Goal: Task Accomplishment & Management: Use online tool/utility

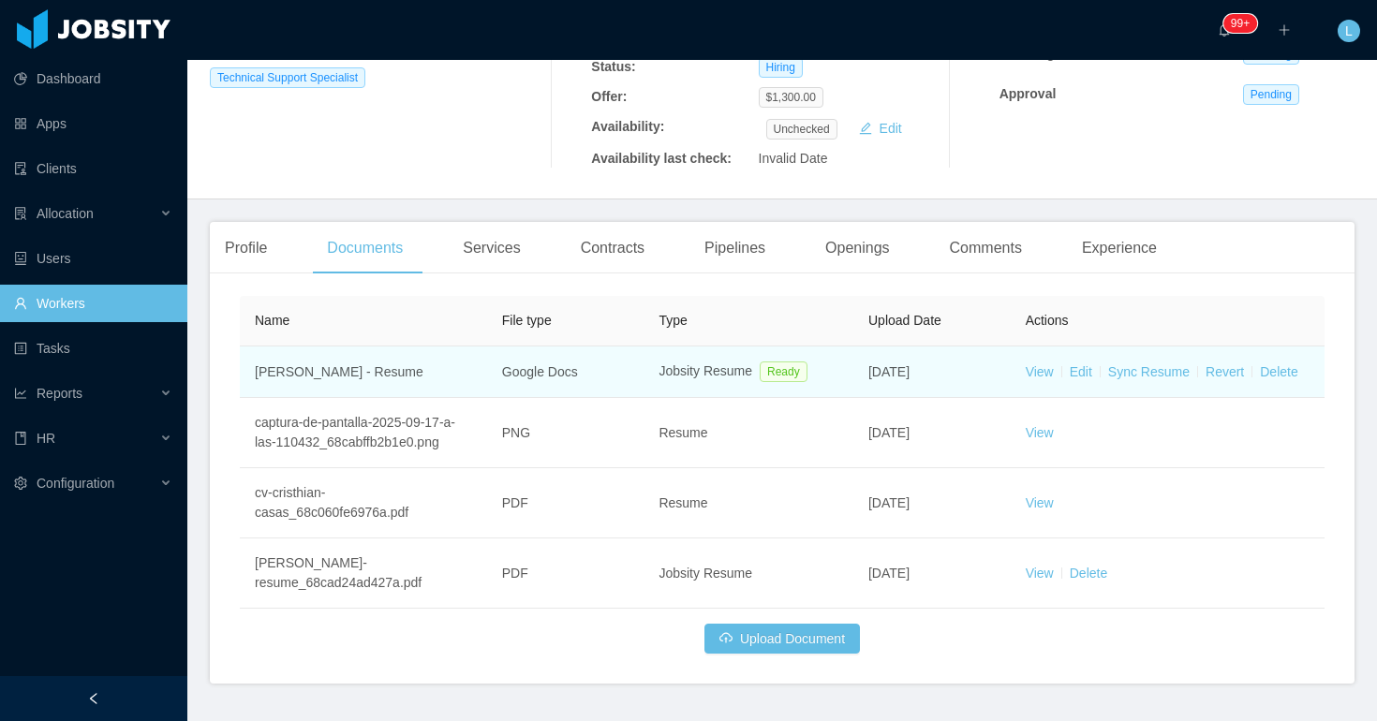
scroll to position [418, 0]
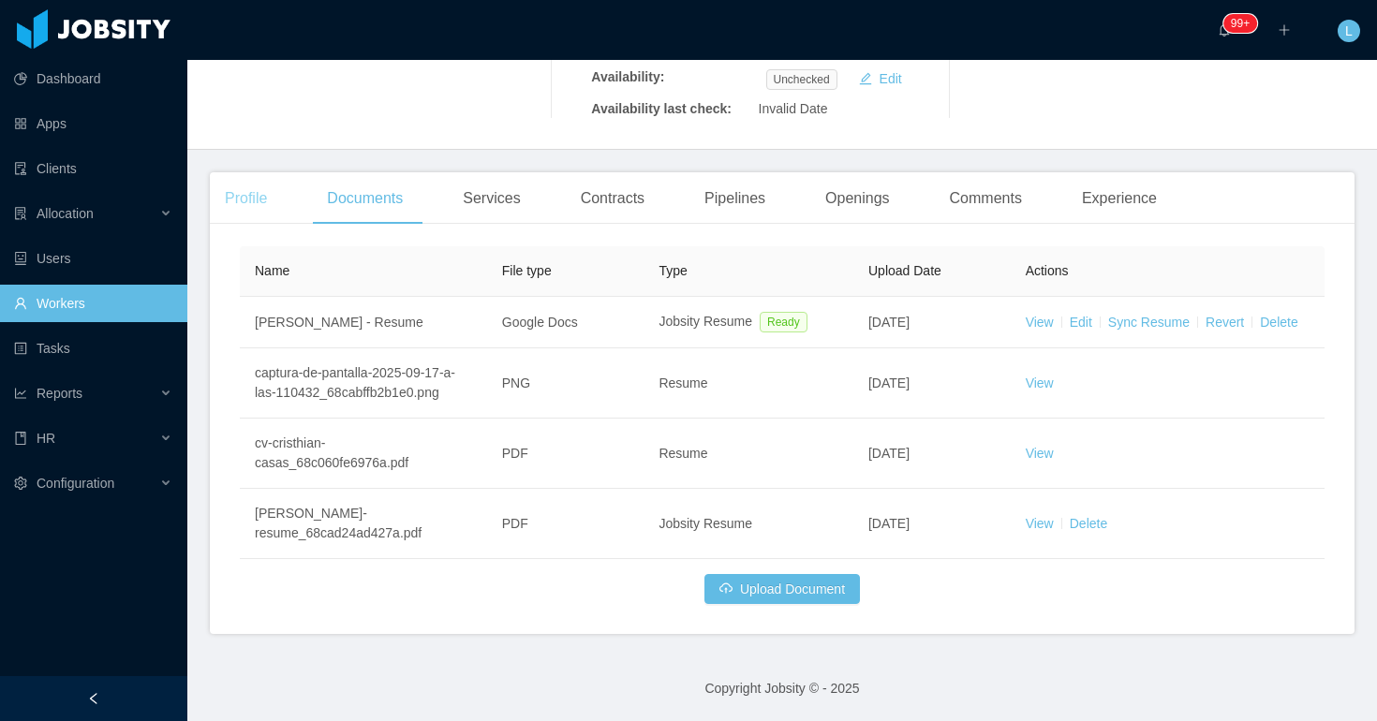
click at [252, 197] on div "Profile" at bounding box center [246, 198] width 72 height 52
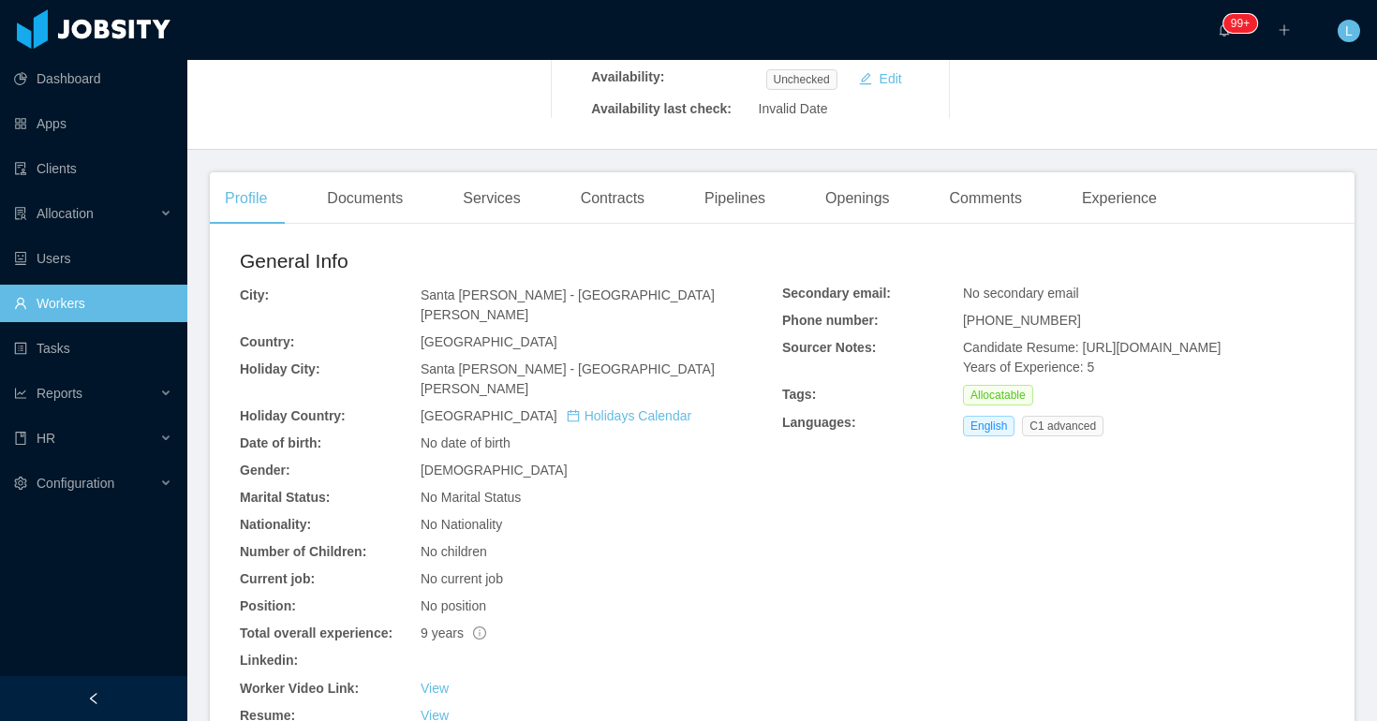
click at [978, 326] on span "+50371609704" at bounding box center [1022, 320] width 118 height 15
copy span "+50371609704"
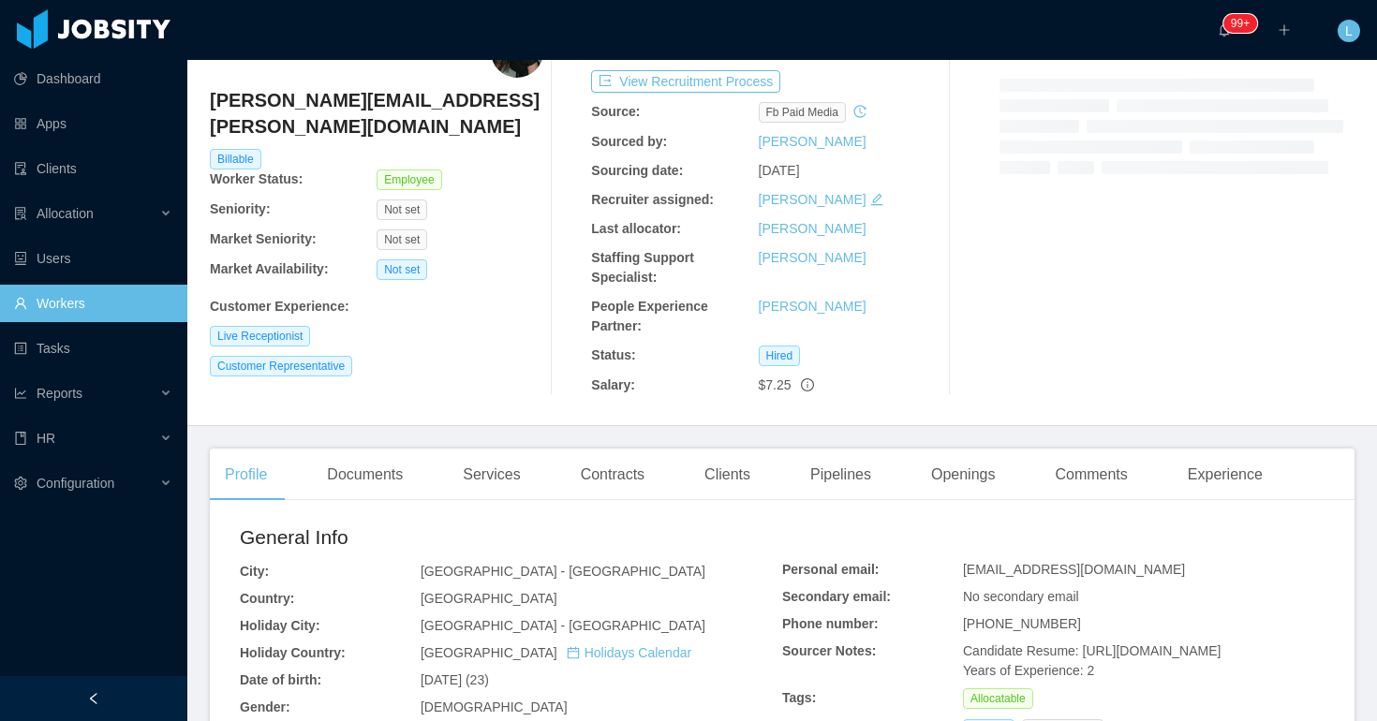
scroll to position [117, 0]
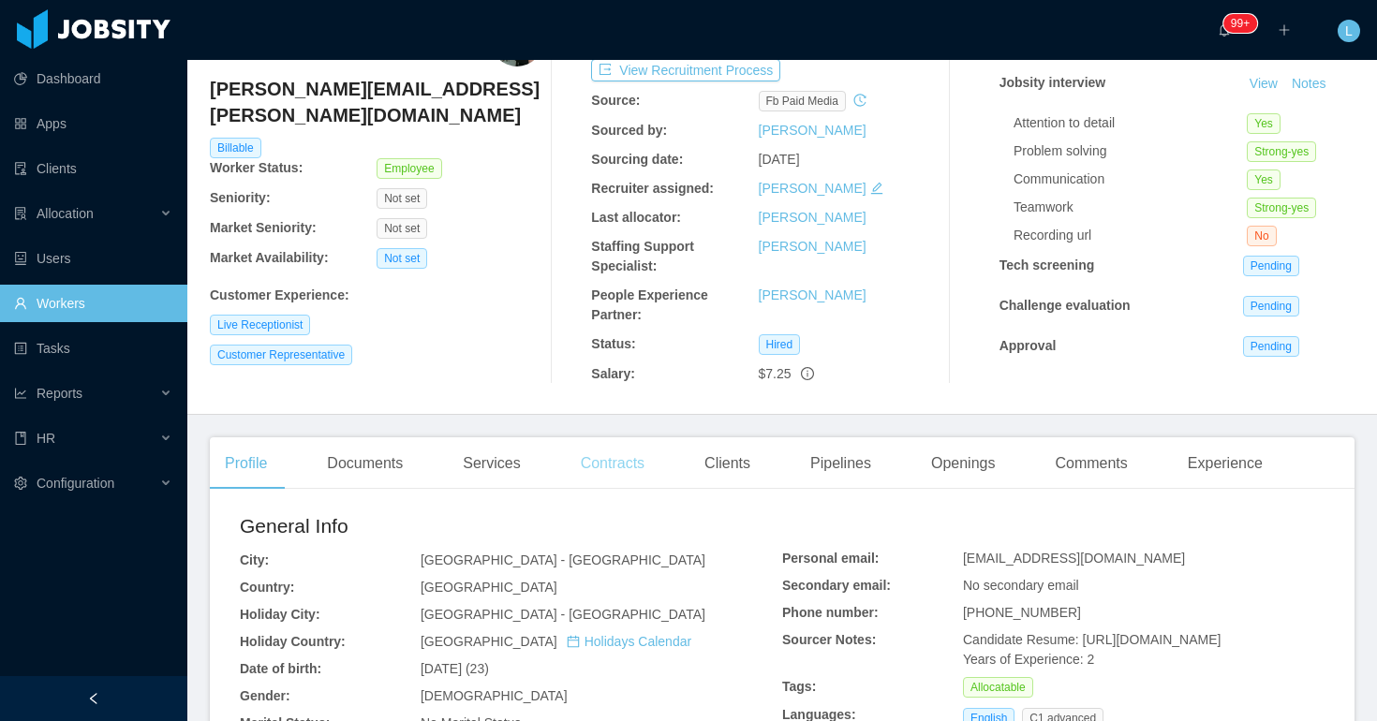
click at [647, 440] on div "Contracts" at bounding box center [613, 464] width 94 height 52
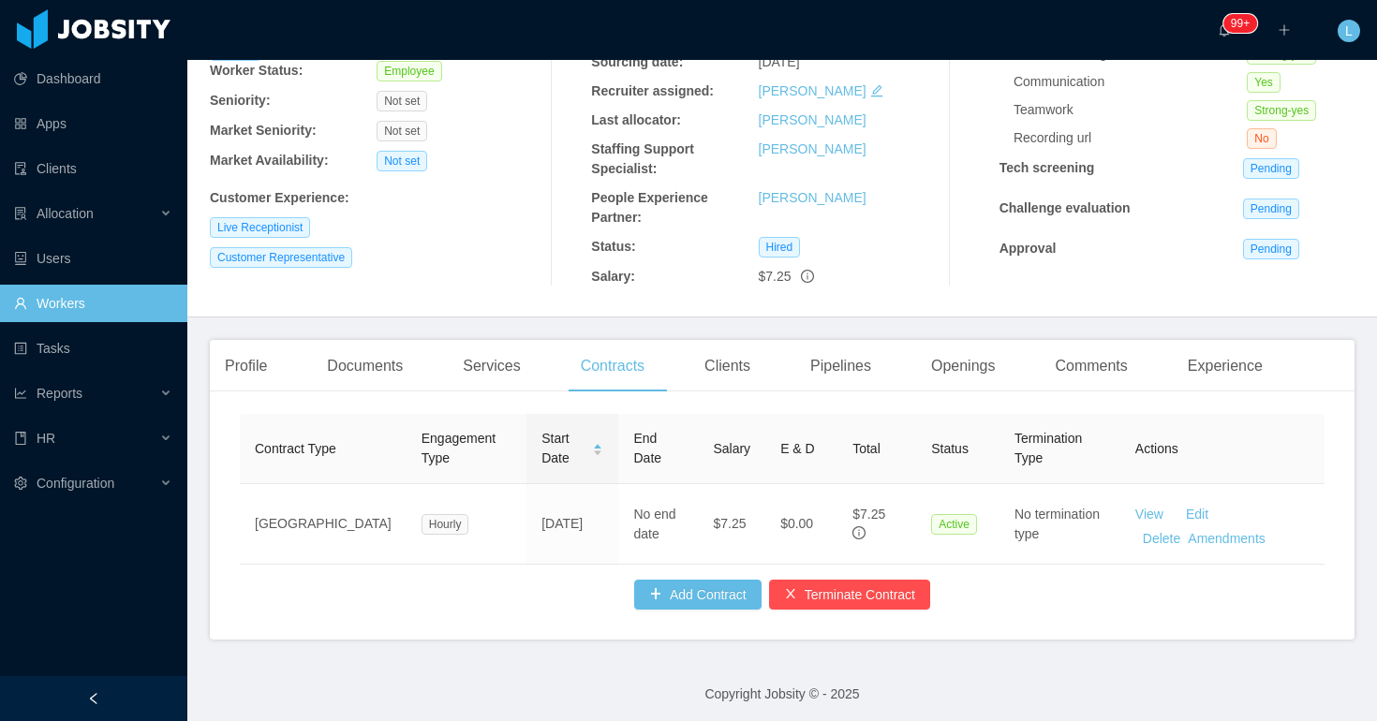
scroll to position [220, 0]
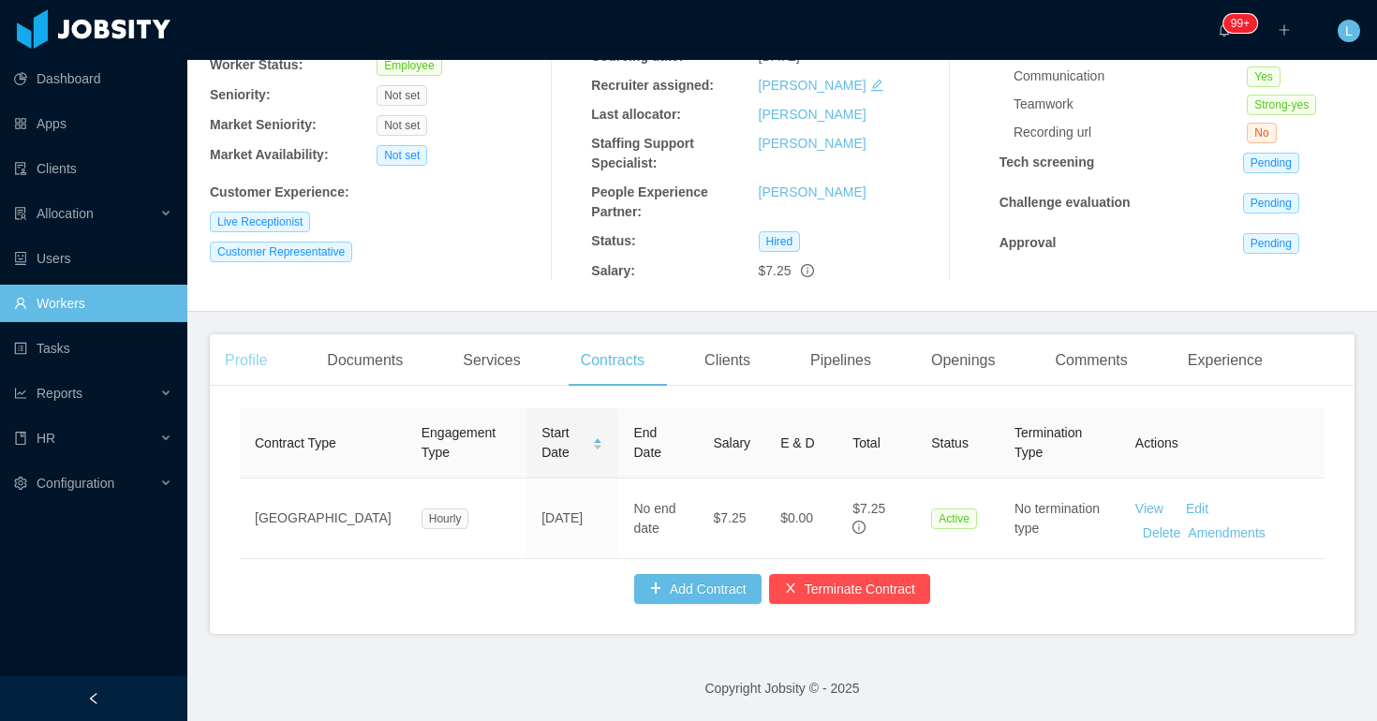
click at [260, 375] on div "Profile" at bounding box center [246, 361] width 72 height 52
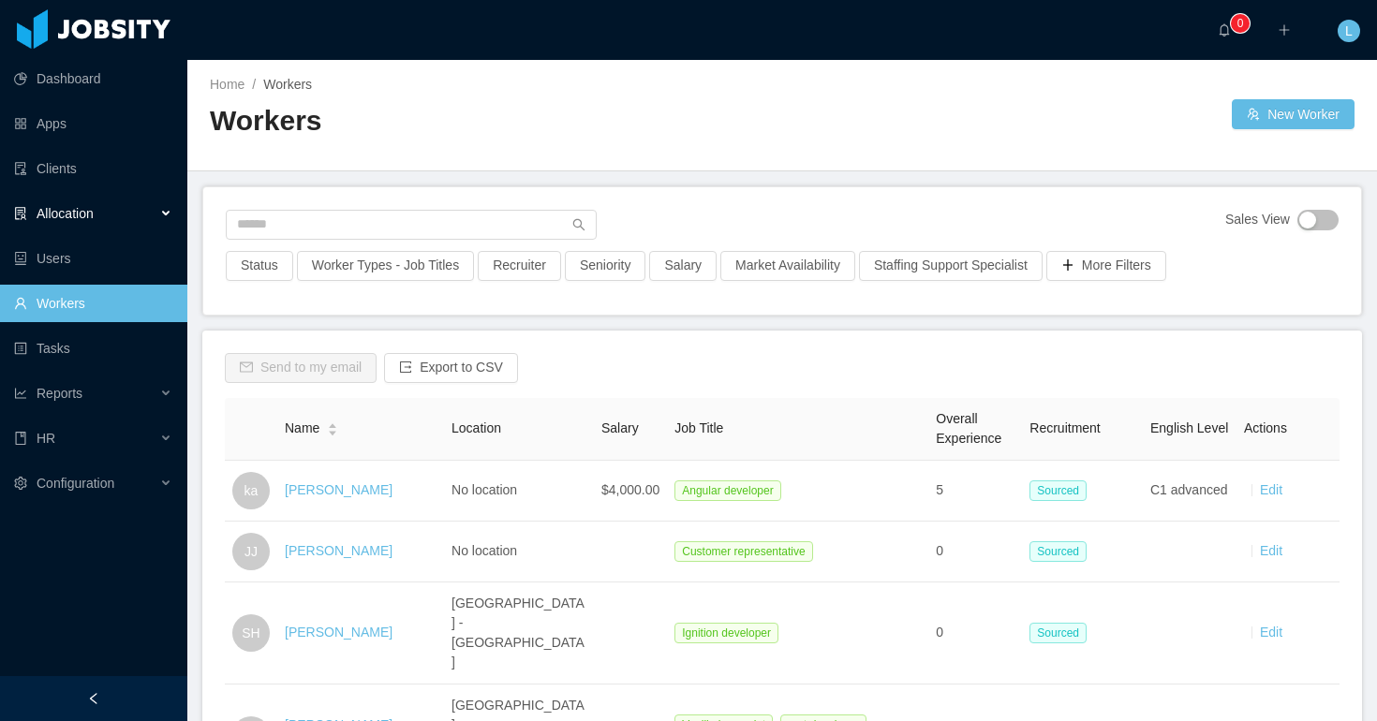
click at [103, 219] on div "Allocation" at bounding box center [93, 213] width 187 height 37
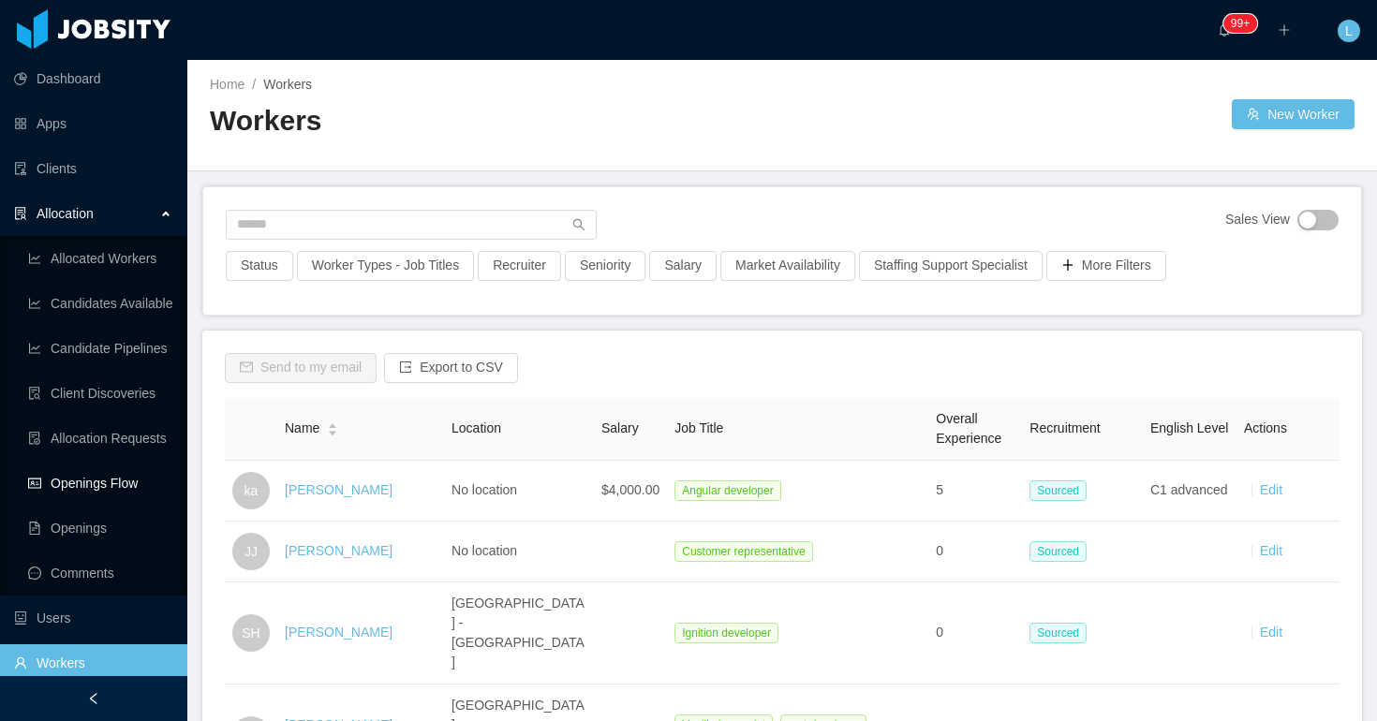
click at [115, 484] on link "Openings Flow" at bounding box center [100, 483] width 144 height 37
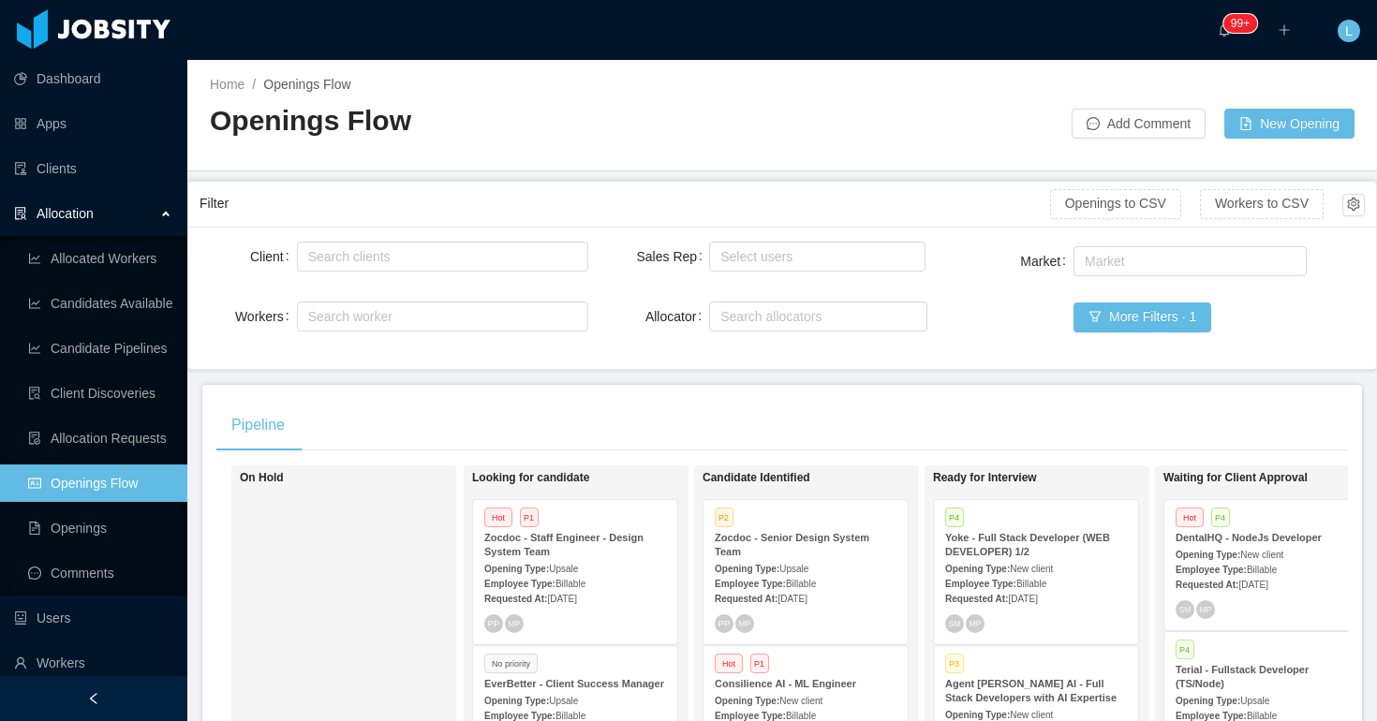
click at [131, 222] on div "Allocation" at bounding box center [93, 213] width 187 height 37
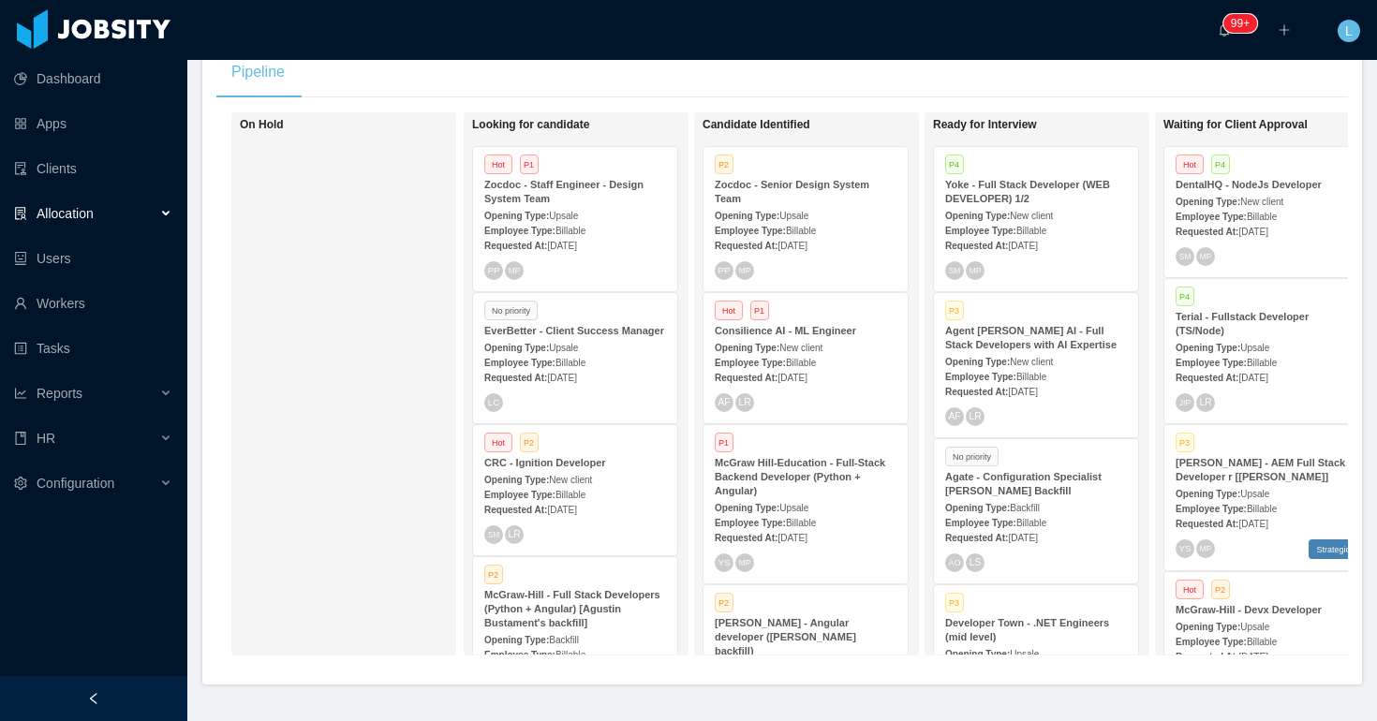
scroll to position [357, 0]
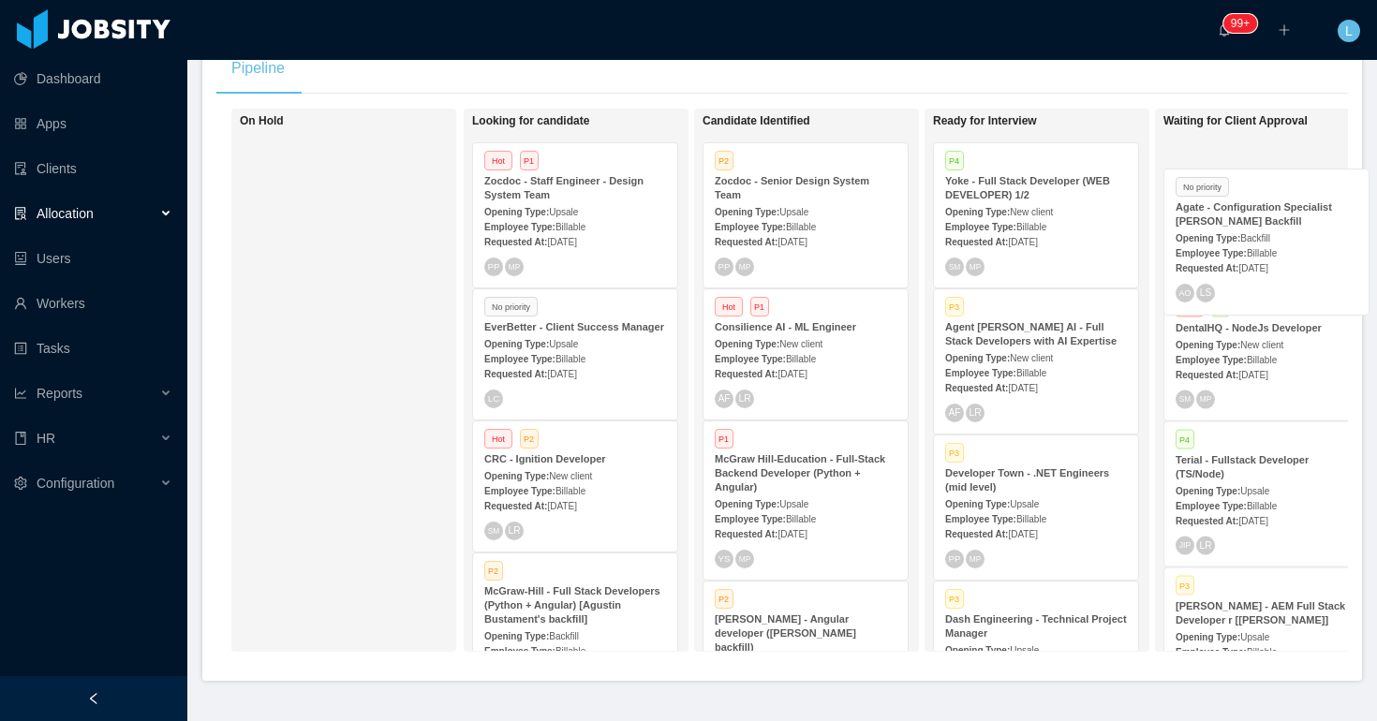
drag, startPoint x: 991, startPoint y: 498, endPoint x: 1213, endPoint y: 231, distance: 347.3
click at [1214, 231] on div "On Hold Looking for candidate Hot P1 Zocdoc - Staff Engineer - Design System Te…" at bounding box center [782, 388] width 1132 height 558
click at [1234, 354] on strong "Employee Type:" at bounding box center [1211, 359] width 71 height 10
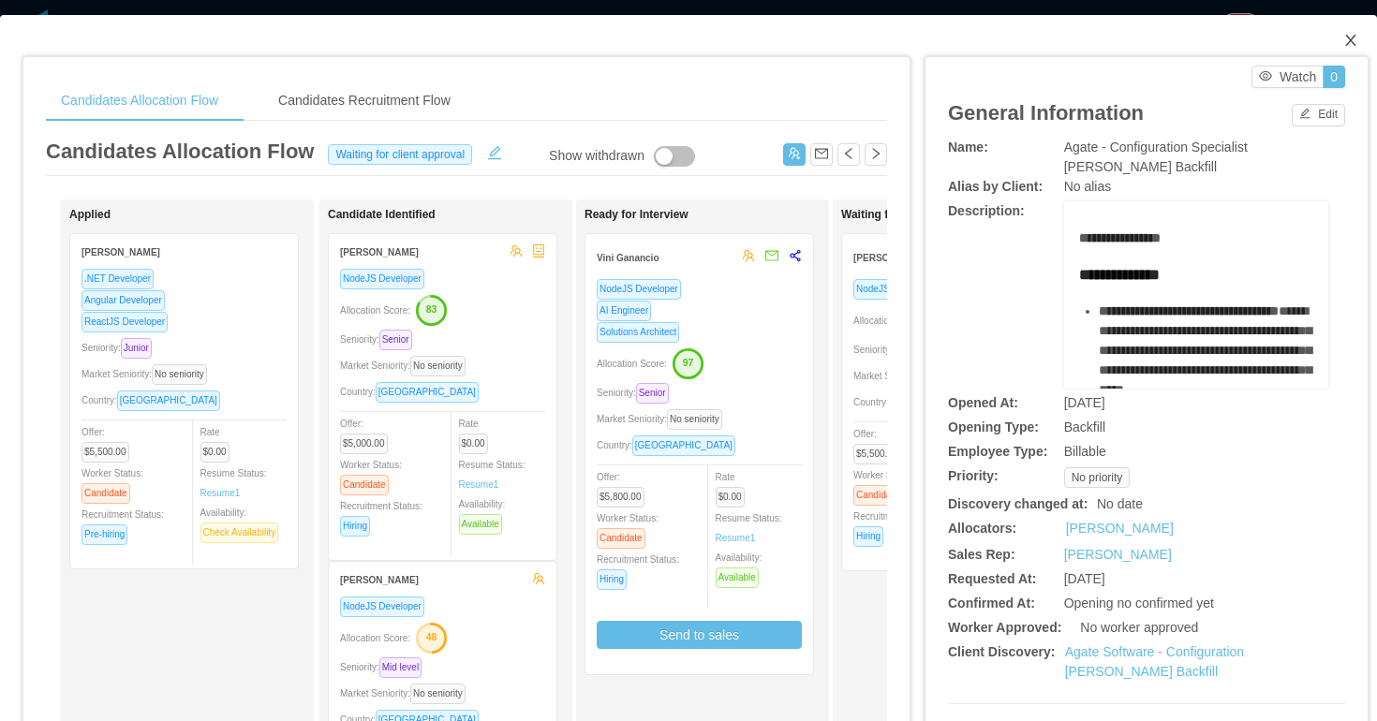
click at [1353, 50] on span "Close" at bounding box center [1351, 41] width 52 height 52
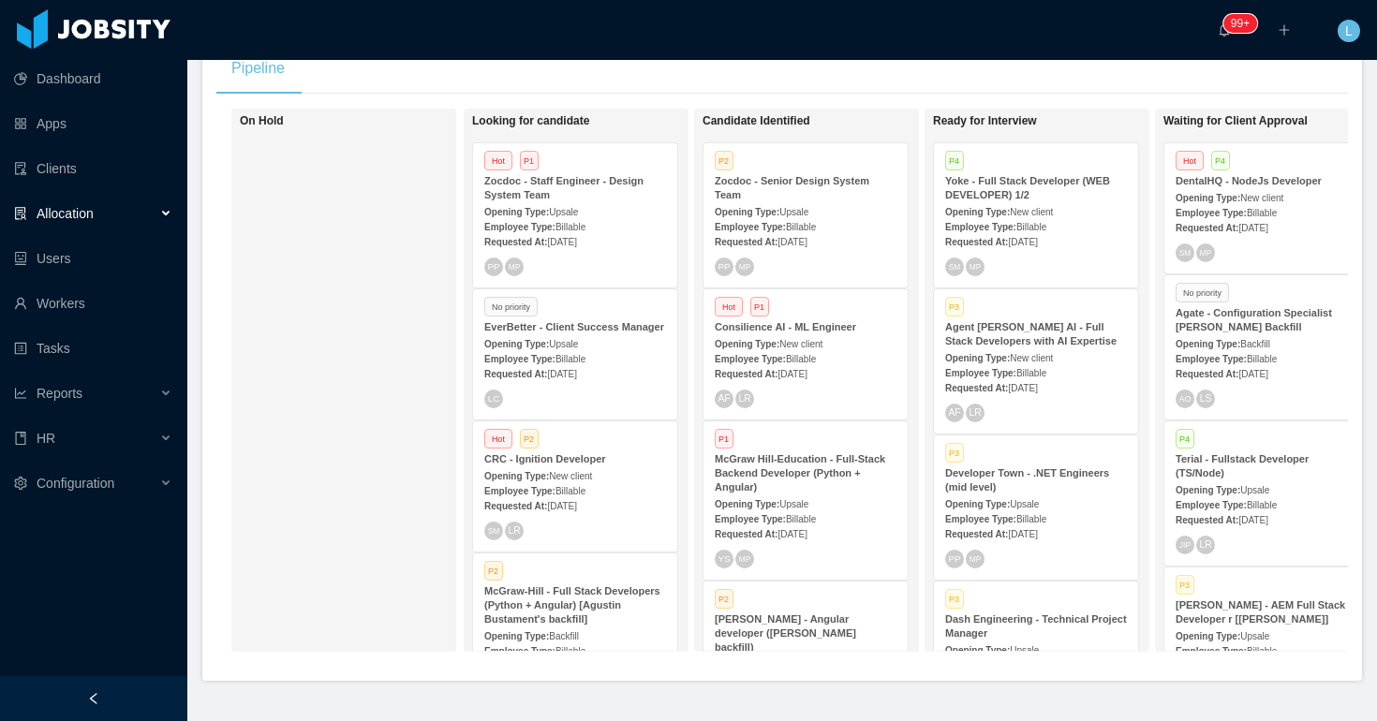
click at [1247, 355] on strong "Employee Type:" at bounding box center [1211, 359] width 71 height 10
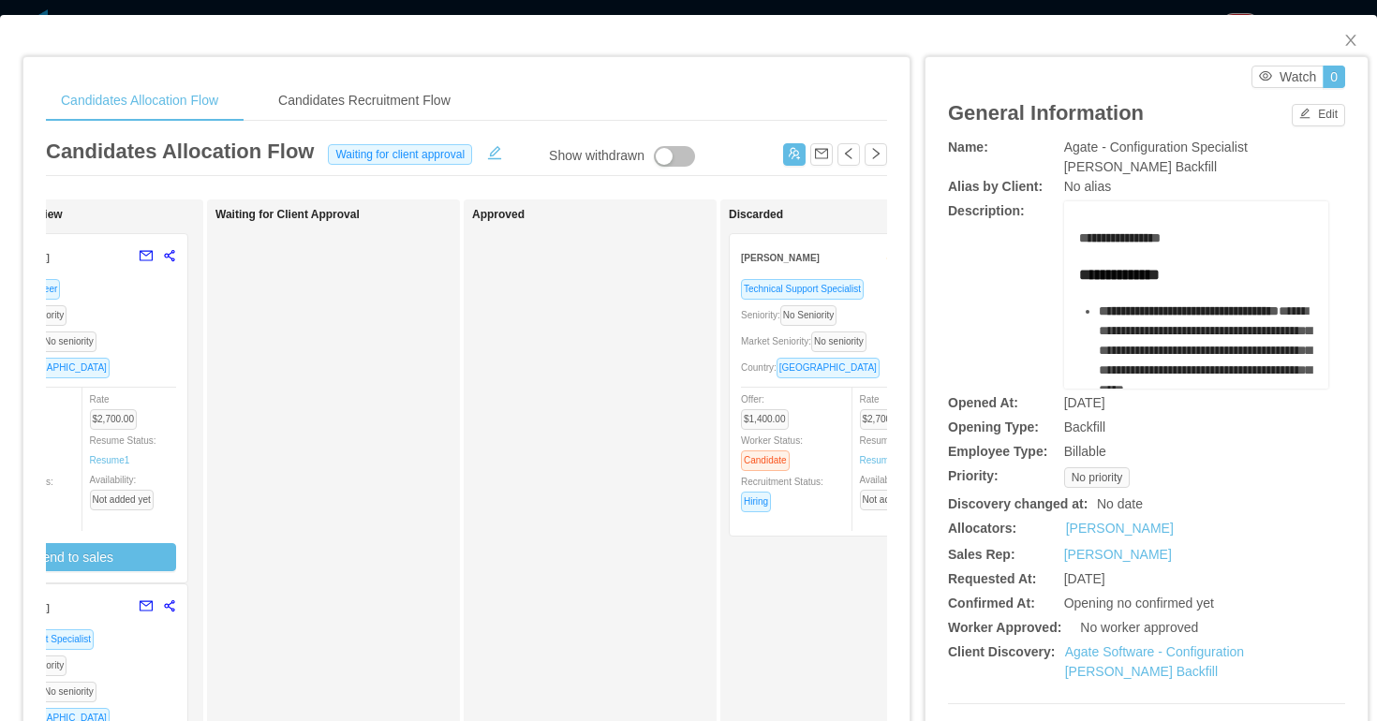
scroll to position [0, 593]
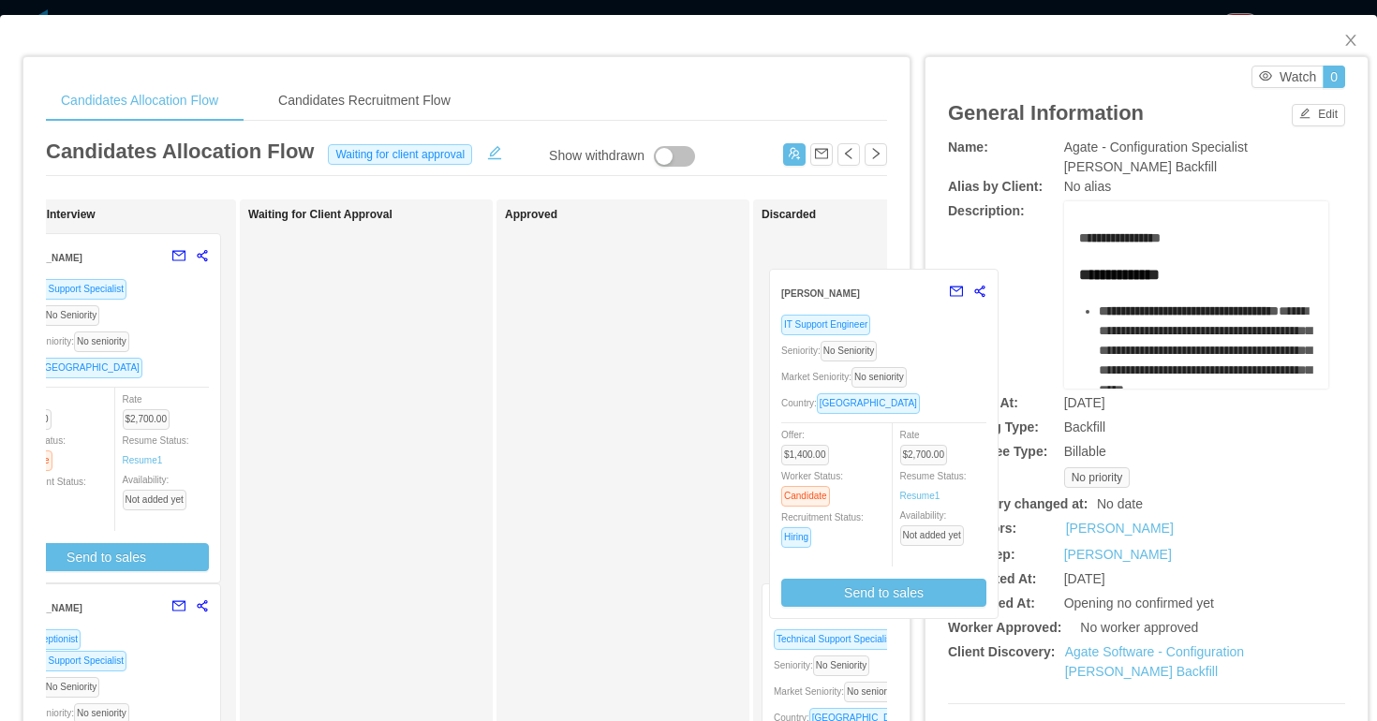
drag, startPoint x: 180, startPoint y: 320, endPoint x: 911, endPoint y: 353, distance: 731.6
click at [912, 355] on div "Candidates Allocation Flow Candidates Recruitment Flow Candidates Allocation Fl…" at bounding box center [688, 716] width 1332 height 1358
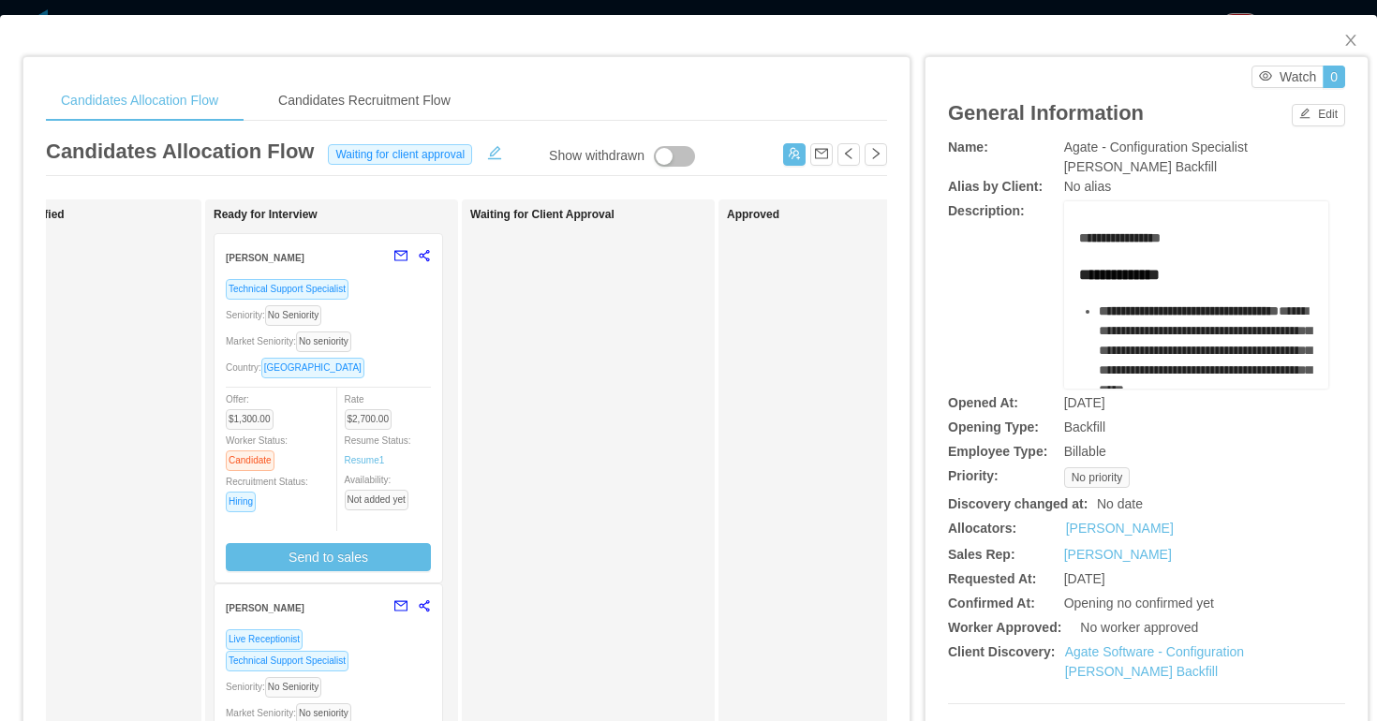
scroll to position [0, 329]
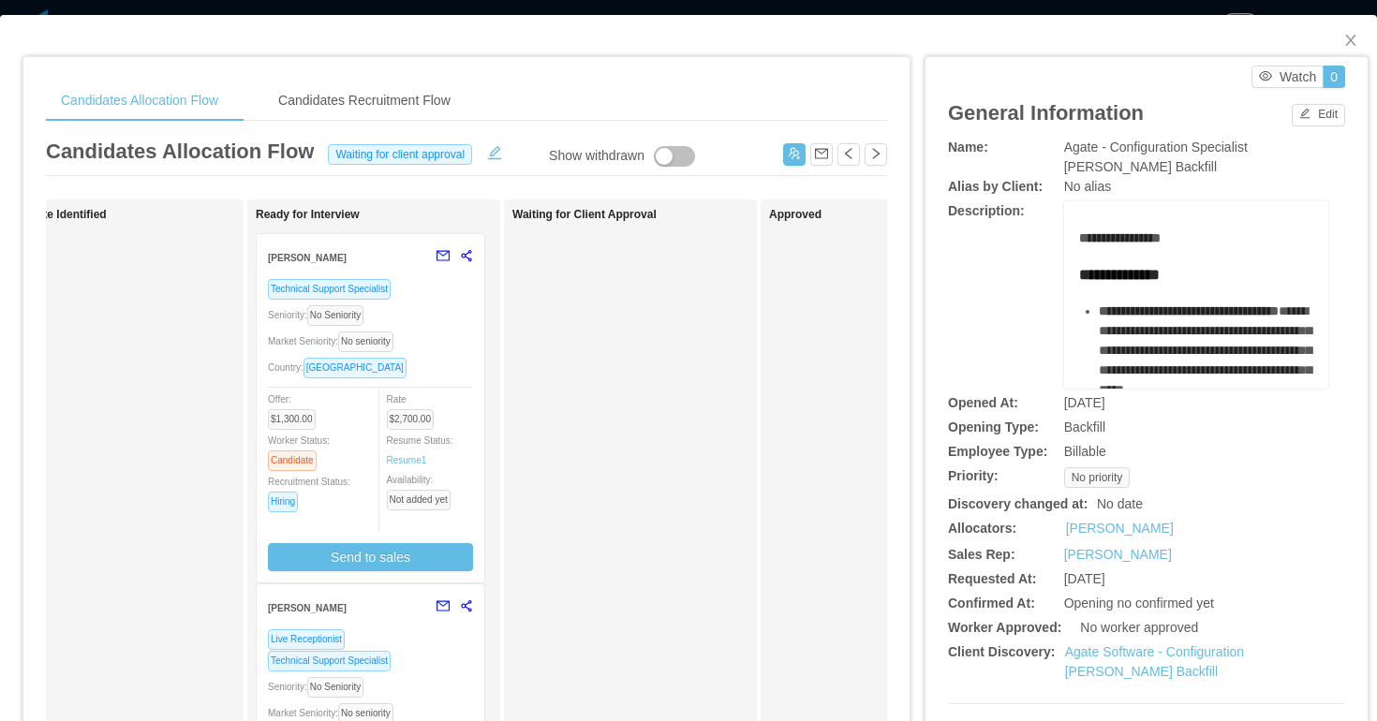
click at [454, 313] on div "Seniority: No Seniority" at bounding box center [370, 316] width 205 height 22
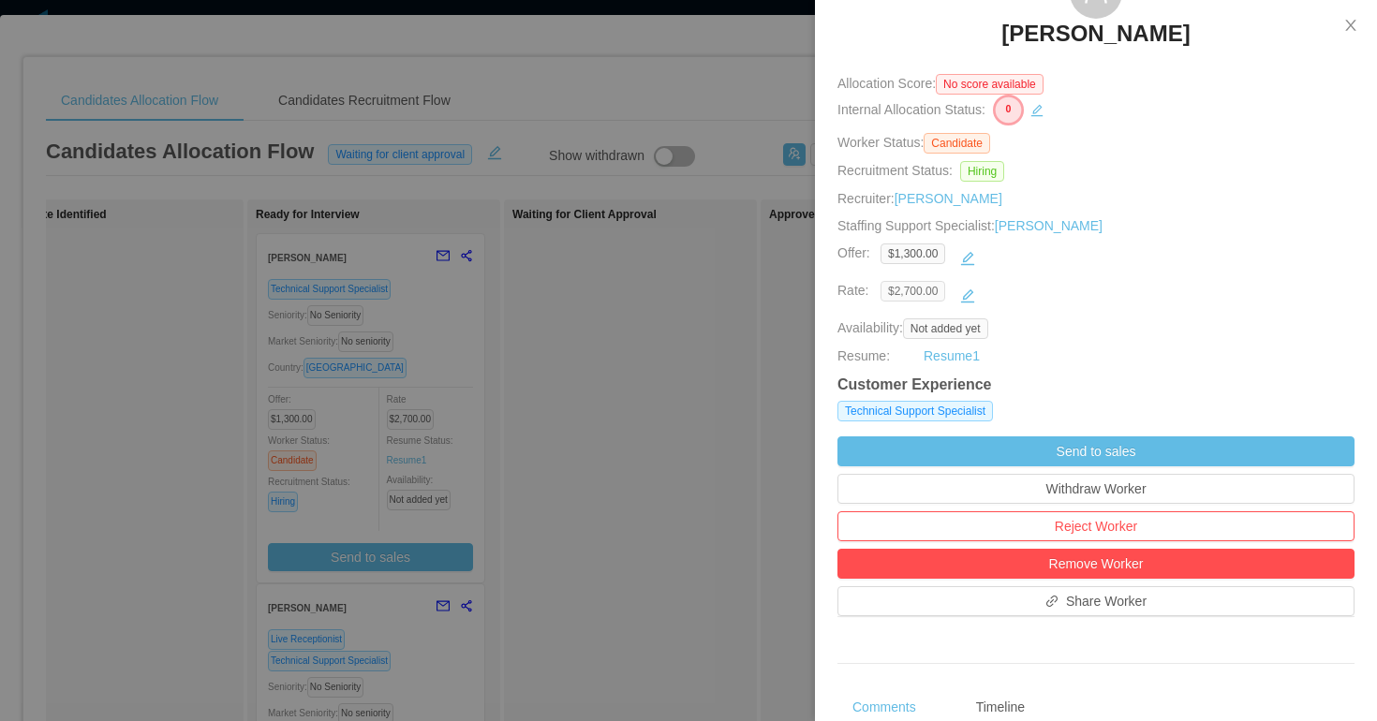
scroll to position [146, 0]
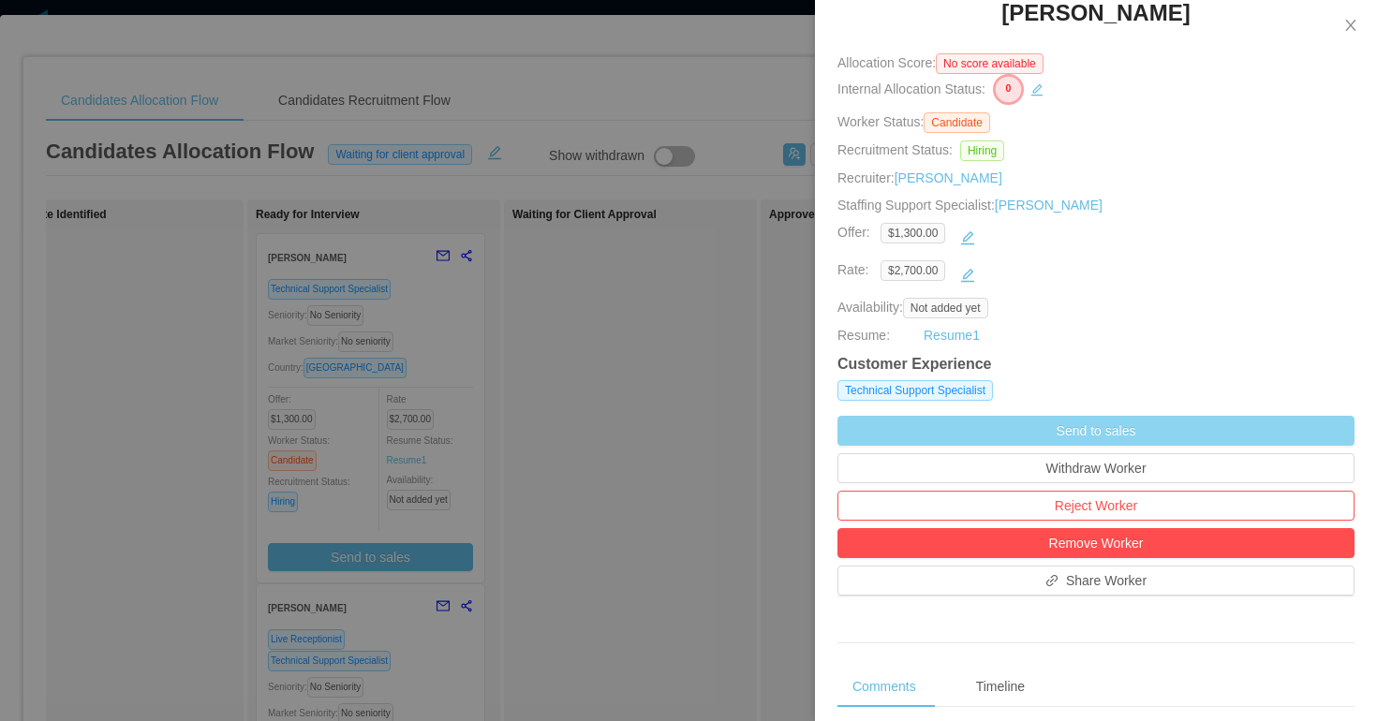
click at [910, 431] on button "Send to sales" at bounding box center [1096, 431] width 517 height 30
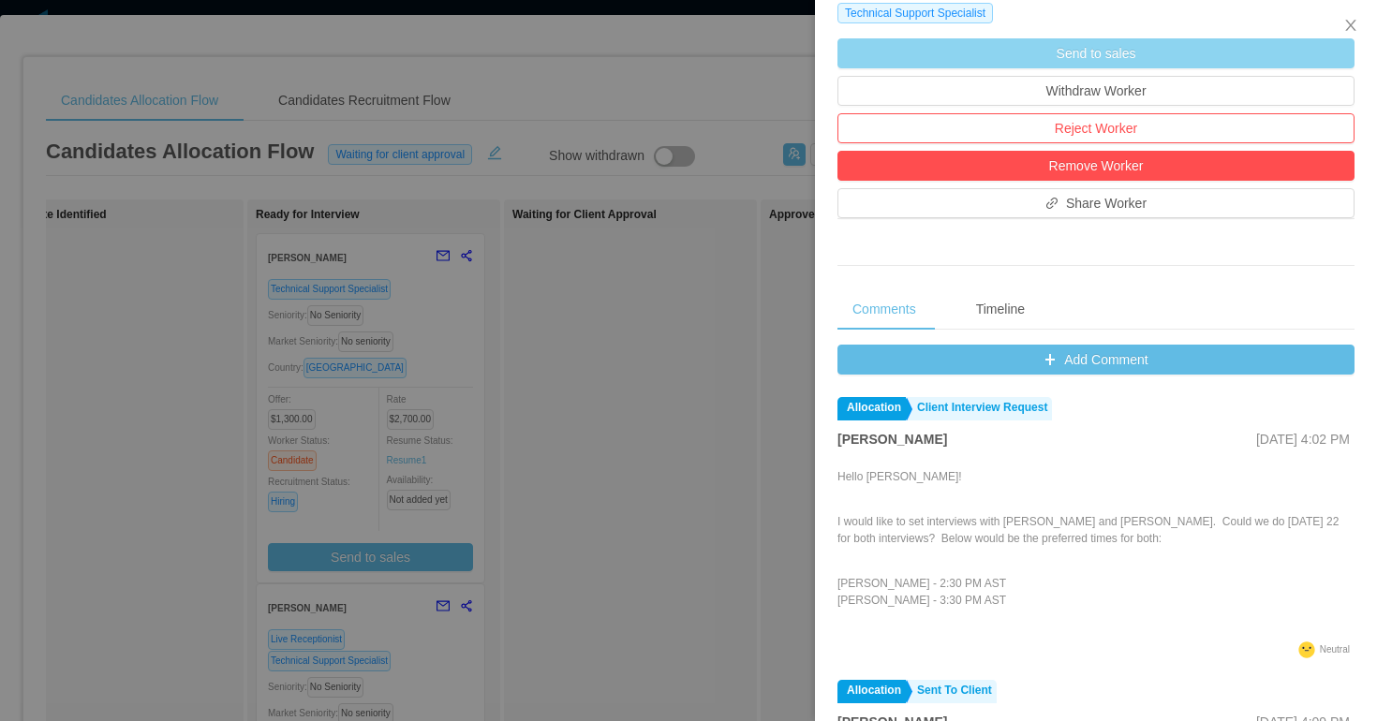
scroll to position [567, 0]
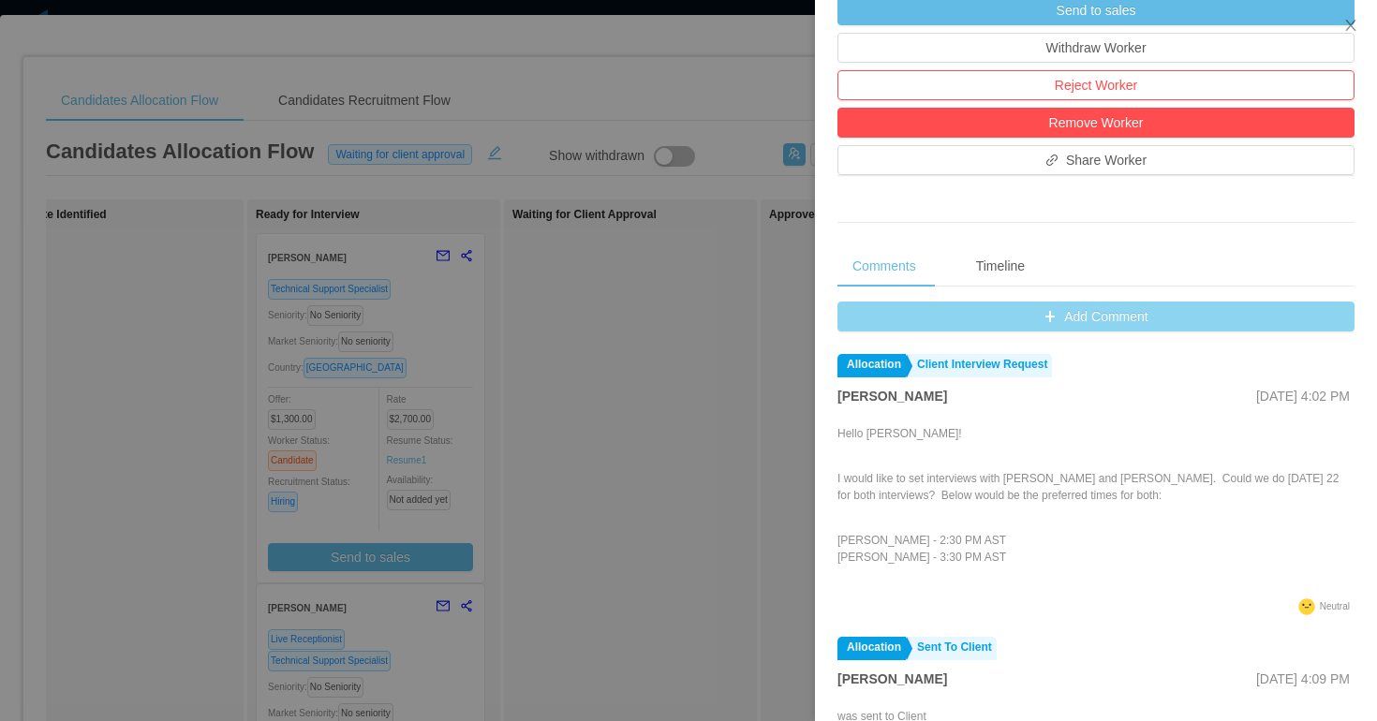
click at [1008, 321] on button "Add Comment" at bounding box center [1096, 317] width 517 height 30
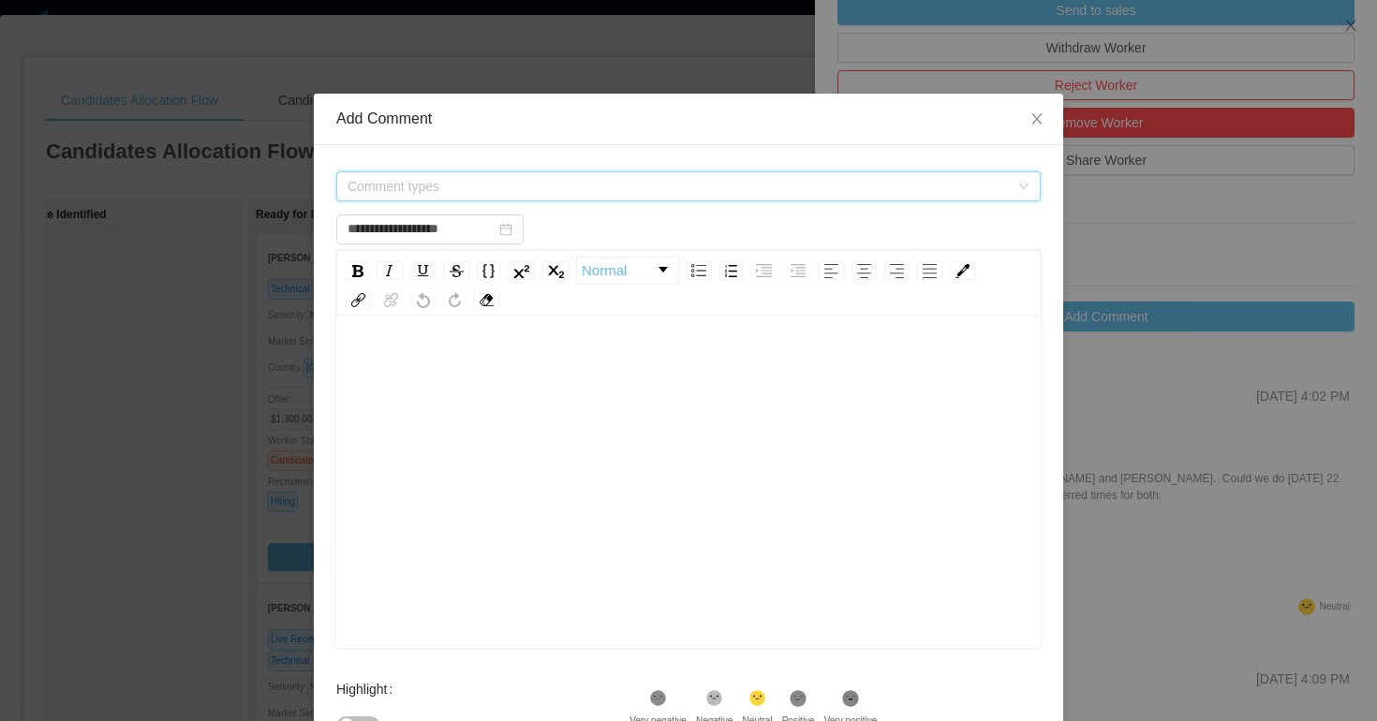
click at [480, 187] on span "Comment types" at bounding box center [679, 186] width 662 height 19
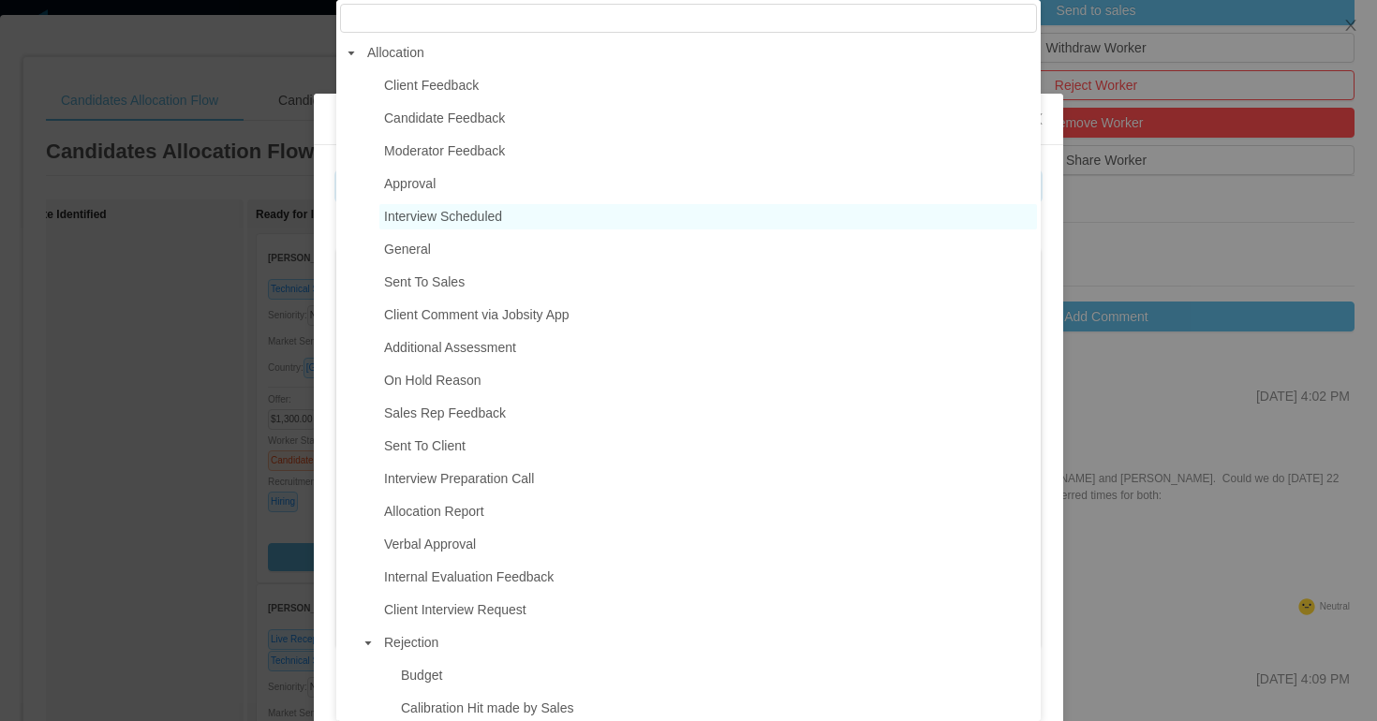
type input "**********"
click at [427, 211] on span "Interview Scheduled" at bounding box center [443, 216] width 118 height 15
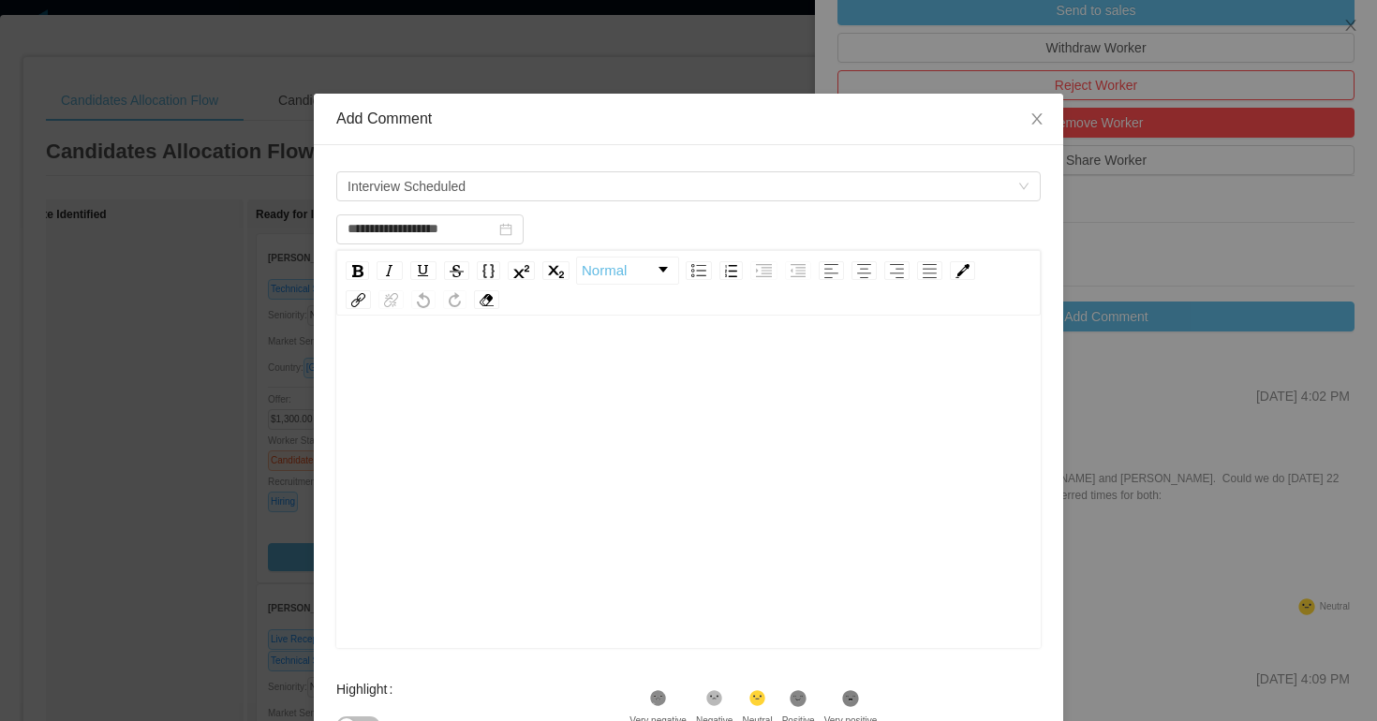
click at [424, 413] on div "rdw-editor" at bounding box center [689, 512] width 676 height 328
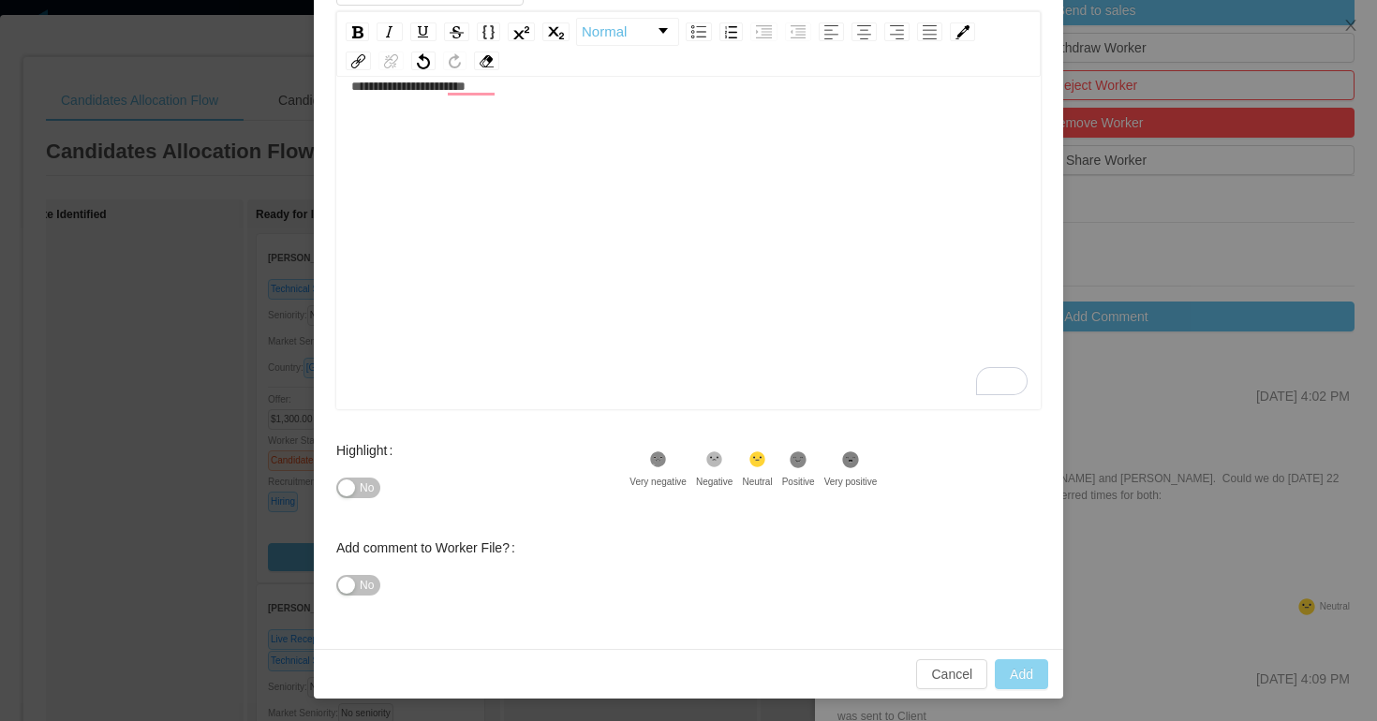
type input "**********"
click at [1027, 668] on button "Add" at bounding box center [1021, 675] width 53 height 30
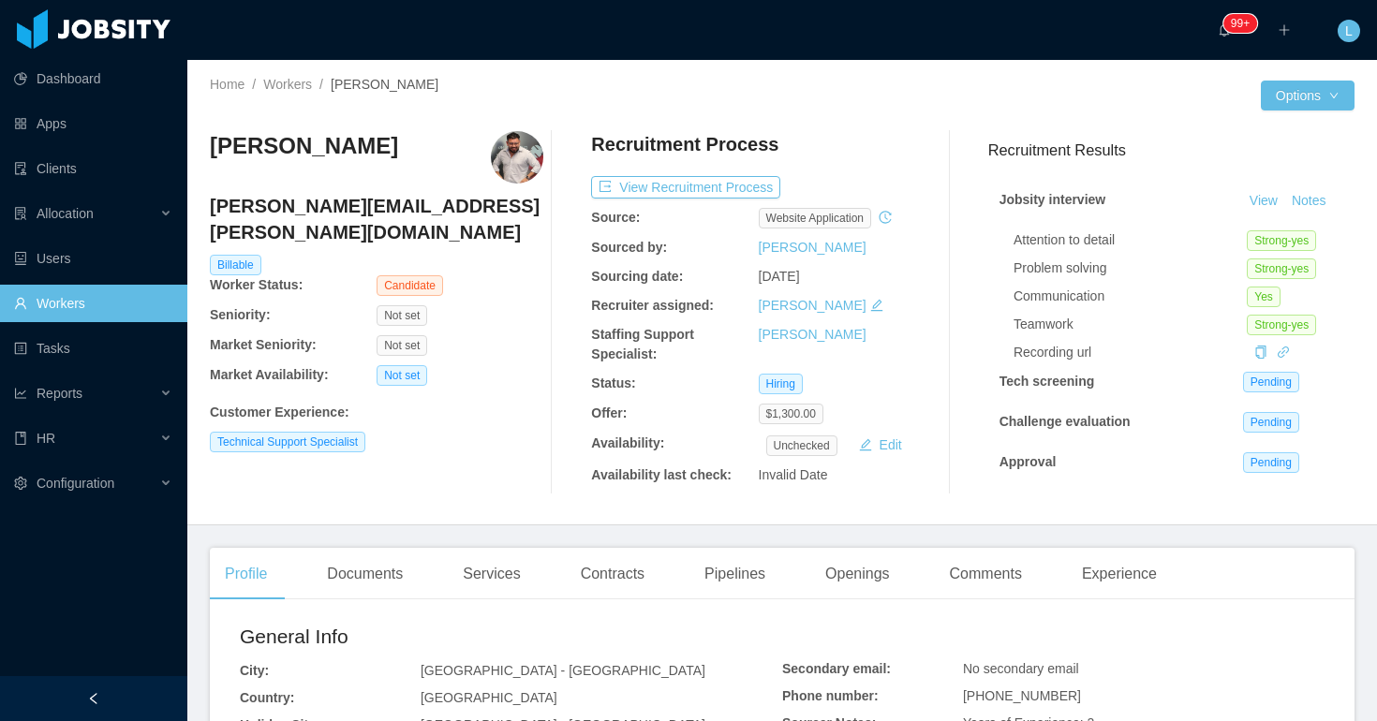
click at [398, 208] on h4 "[PERSON_NAME][EMAIL_ADDRESS][PERSON_NAME][DOMAIN_NAME]" at bounding box center [377, 219] width 334 height 52
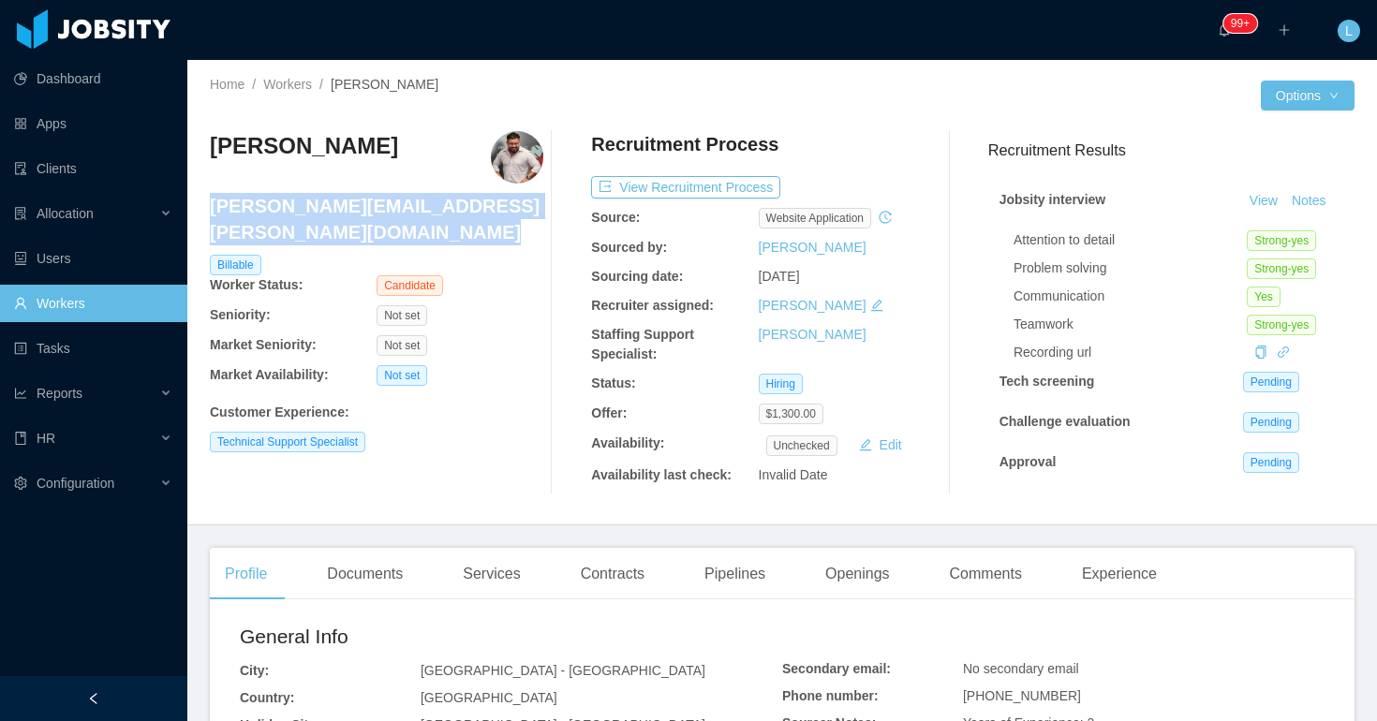
click at [398, 208] on h4 "[PERSON_NAME][EMAIL_ADDRESS][PERSON_NAME][DOMAIN_NAME]" at bounding box center [377, 219] width 334 height 52
copy h4 "[PERSON_NAME][EMAIL_ADDRESS][PERSON_NAME][DOMAIN_NAME]"
